Goal: Go to known website: Go to known website

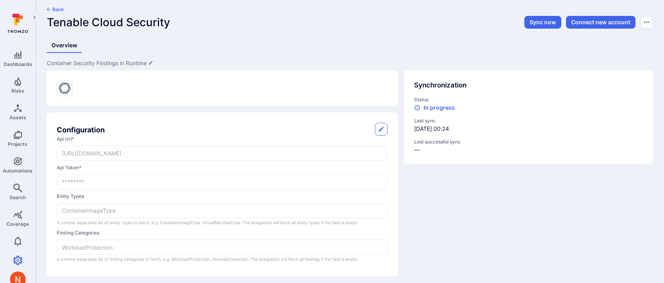
scroll to position [9, 0]
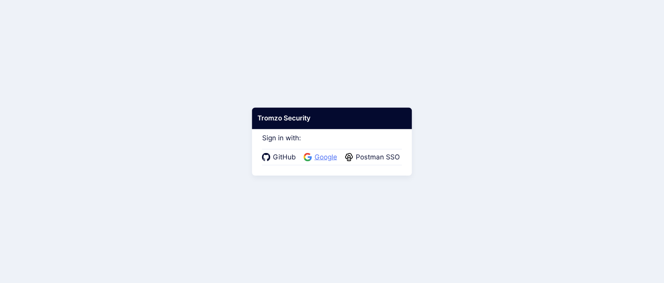
click at [322, 154] on span "Google" at bounding box center [325, 157] width 27 height 10
